Goal: Transaction & Acquisition: Purchase product/service

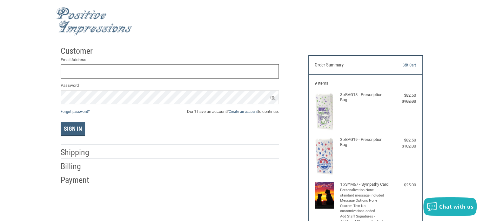
type input "[EMAIL_ADDRESS][DOMAIN_NAME]"
click at [70, 128] on button "Sign In" at bounding box center [73, 129] width 24 height 14
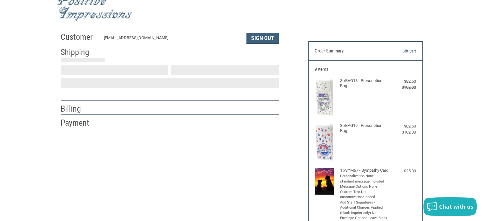
scroll to position [14, 0]
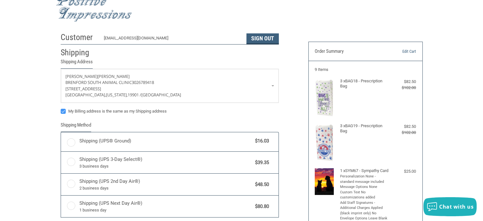
radio input "true"
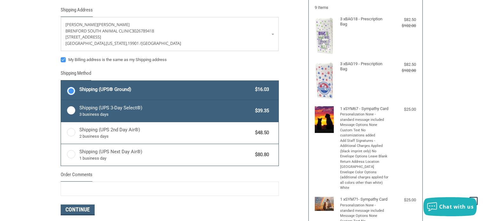
scroll to position [77, 0]
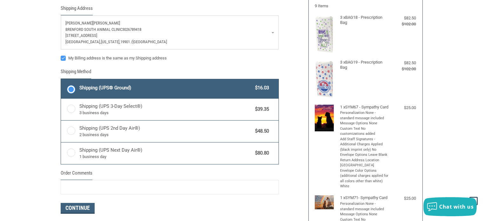
click at [267, 31] on p "Brenford South Animal Clinic 3026789418" at bounding box center [169, 29] width 208 height 6
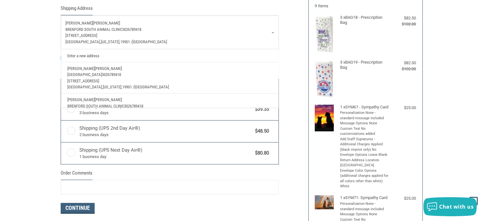
click at [102, 74] on span "Brenford Animal Hospital" at bounding box center [84, 74] width 35 height 5
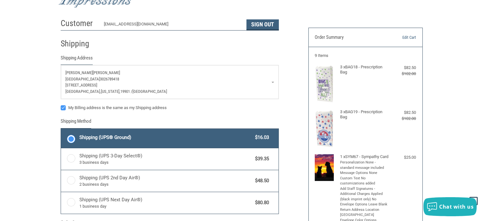
scroll to position [0, 0]
